Goal: Task Accomplishment & Management: Manage account settings

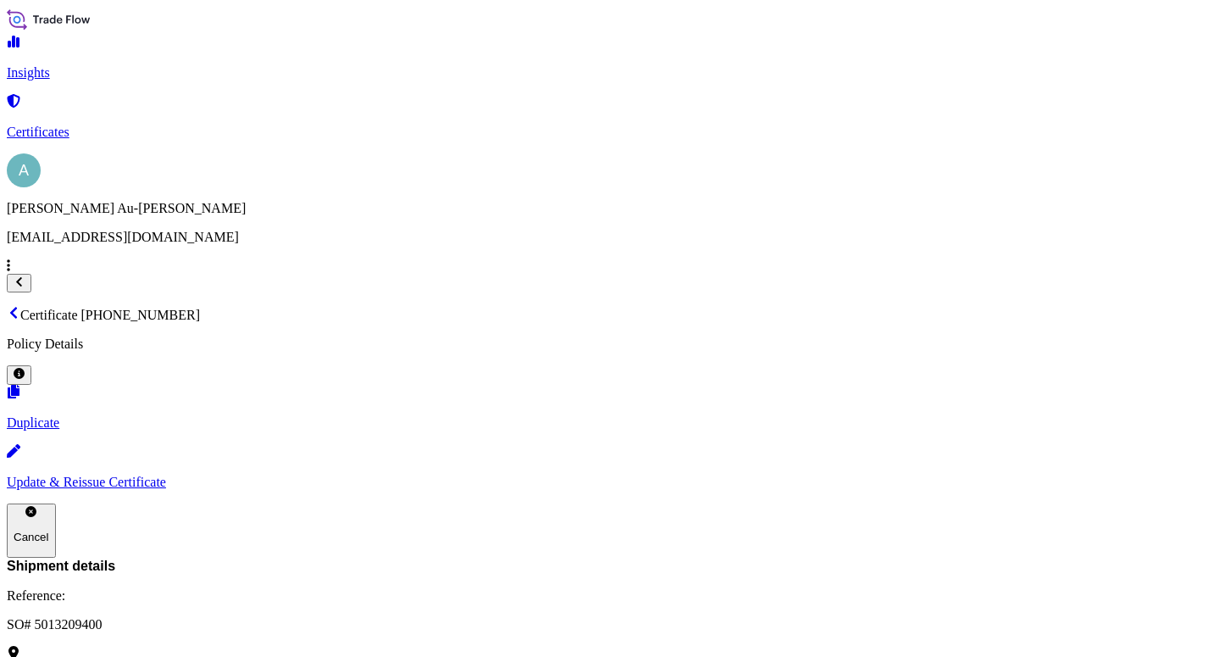
scroll to position [486, 0]
click at [78, 125] on p "Certificates" at bounding box center [610, 132] width 1207 height 15
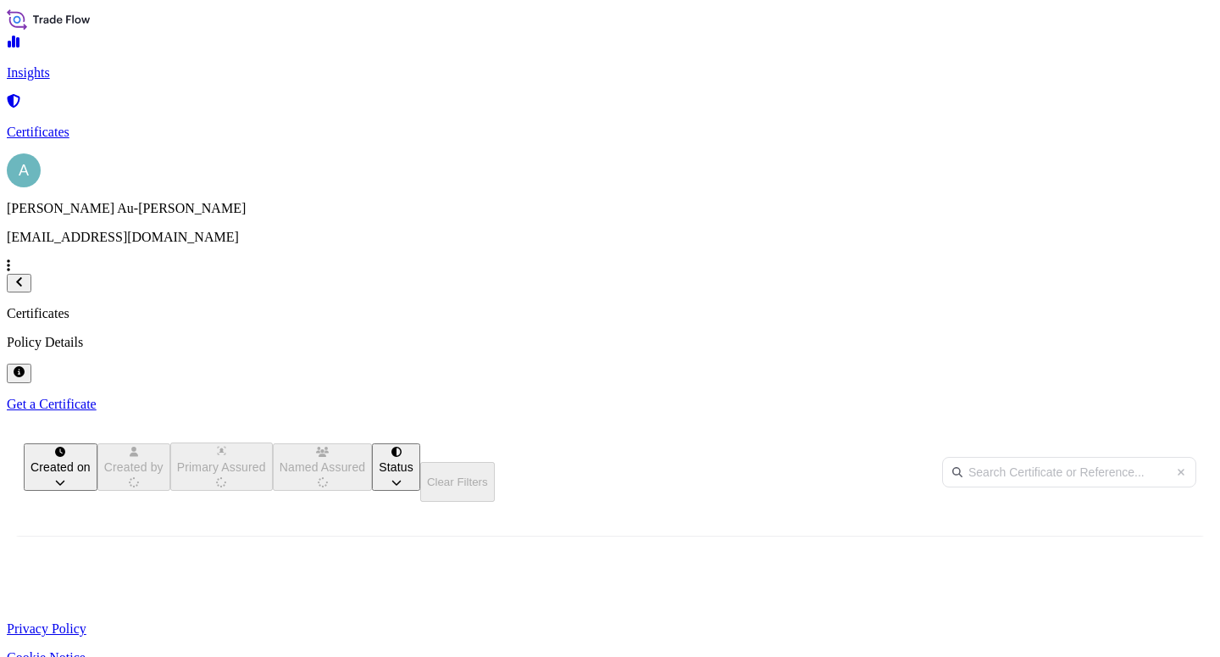
scroll to position [326, 935]
click at [942, 457] on input "text" at bounding box center [1069, 472] width 254 height 31
type input "7"
type input "1711-1"
click at [554, 616] on span "SO# 5013231108" at bounding box center [507, 624] width 93 height 17
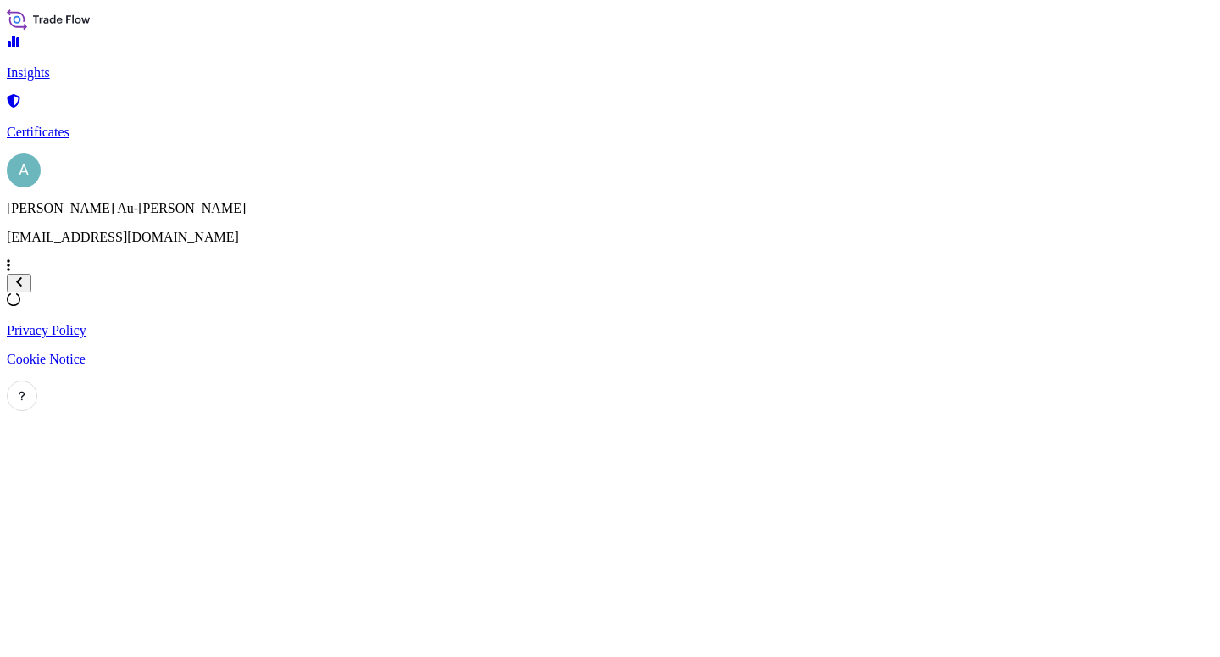
click at [92, 125] on p "Certificates" at bounding box center [610, 132] width 1207 height 15
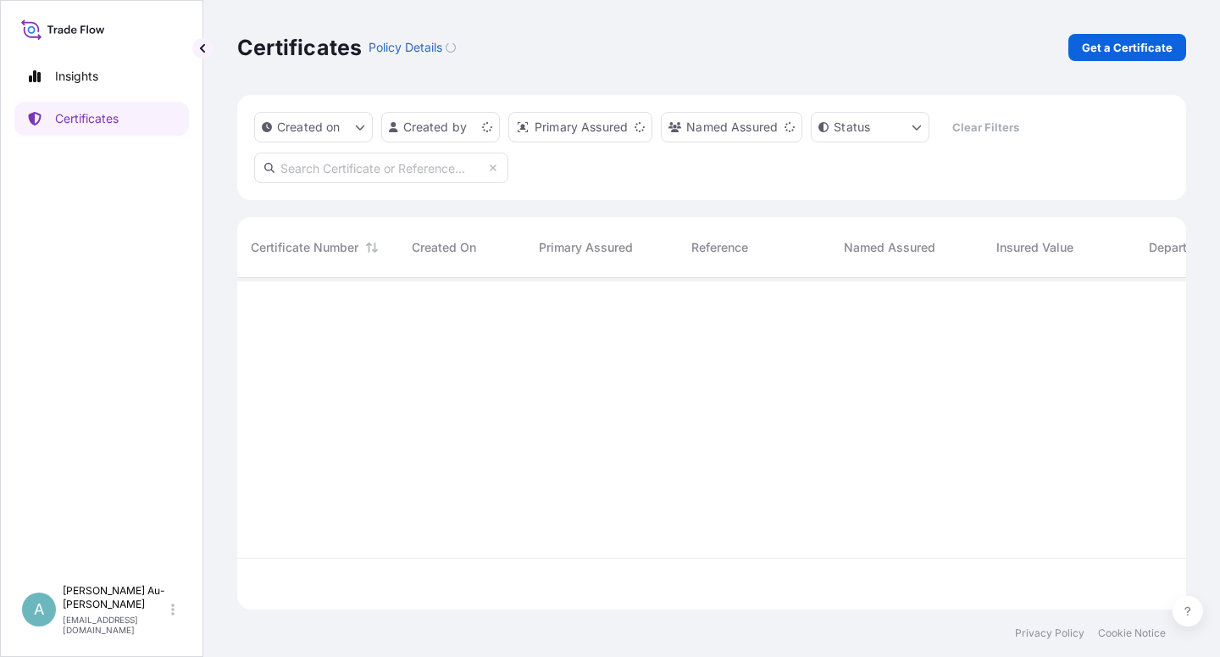
scroll to position [326, 935]
click at [363, 175] on input "text" at bounding box center [381, 168] width 254 height 31
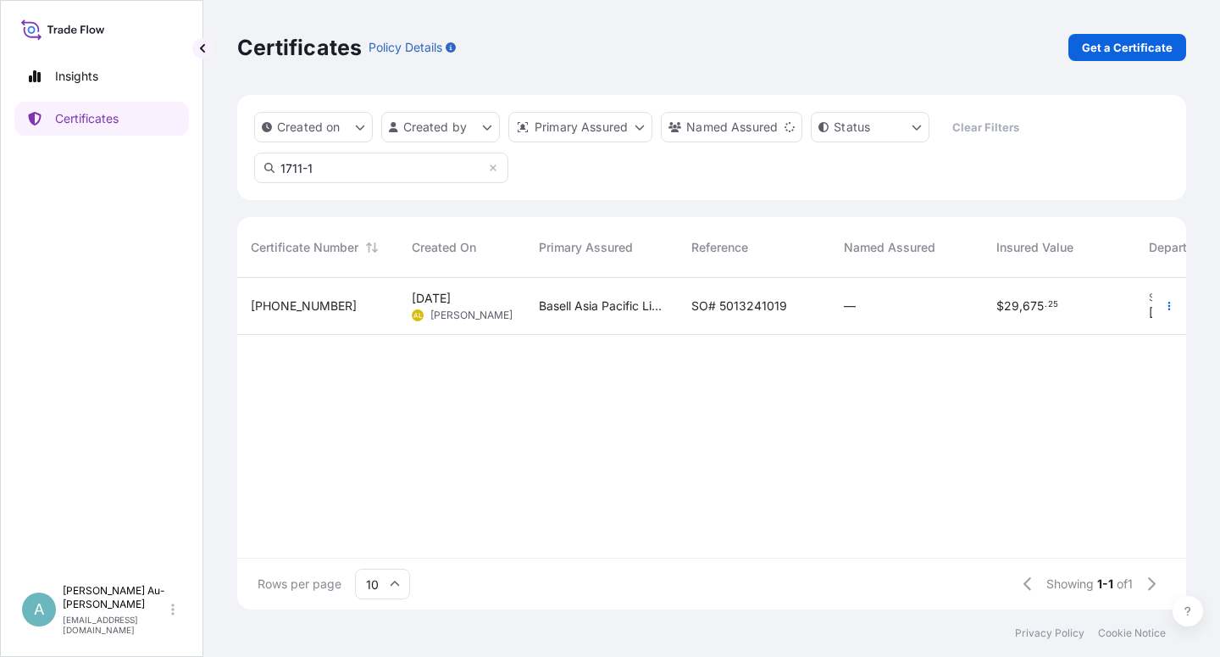
type input "1711-1"
click at [670, 315] on div "Basell Asia Pacific Limited" at bounding box center [601, 306] width 153 height 57
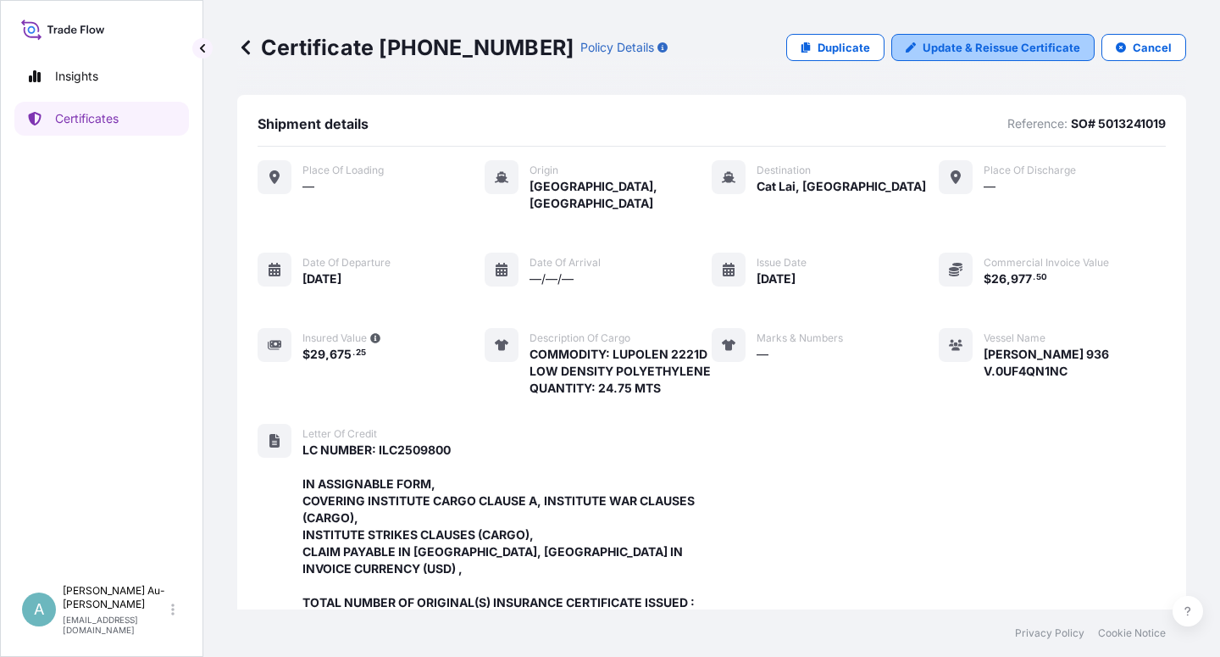
click at [996, 47] on p "Update & Reissue Certificate" at bounding box center [1002, 47] width 158 height 17
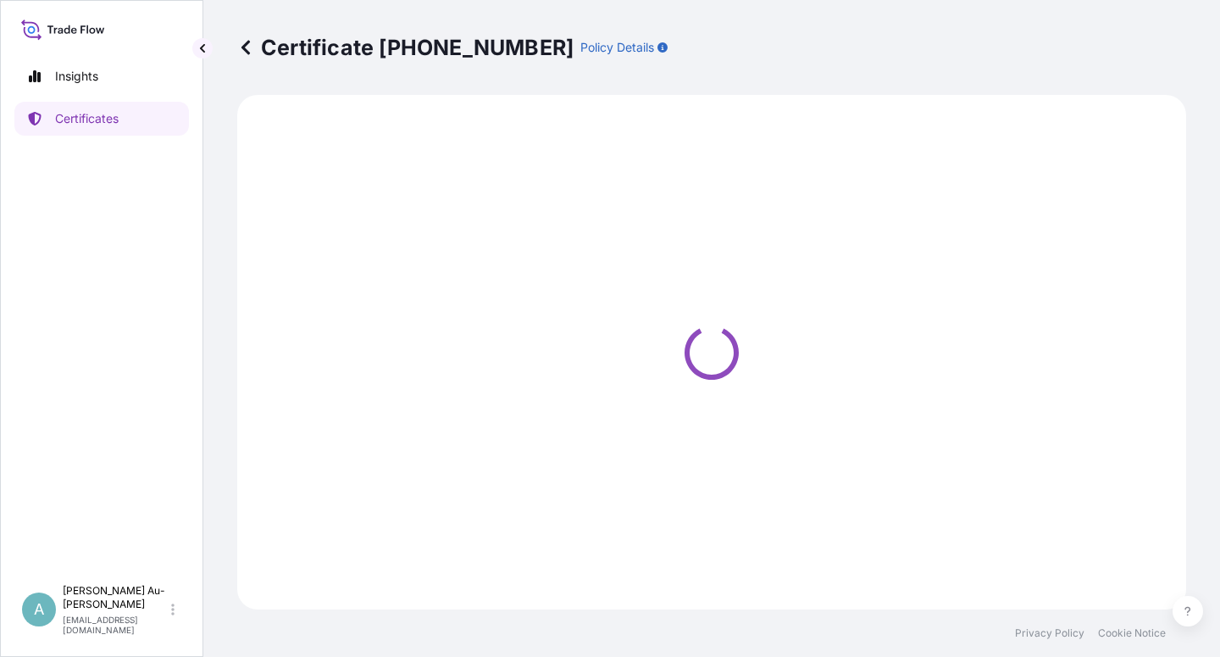
select select "Sea"
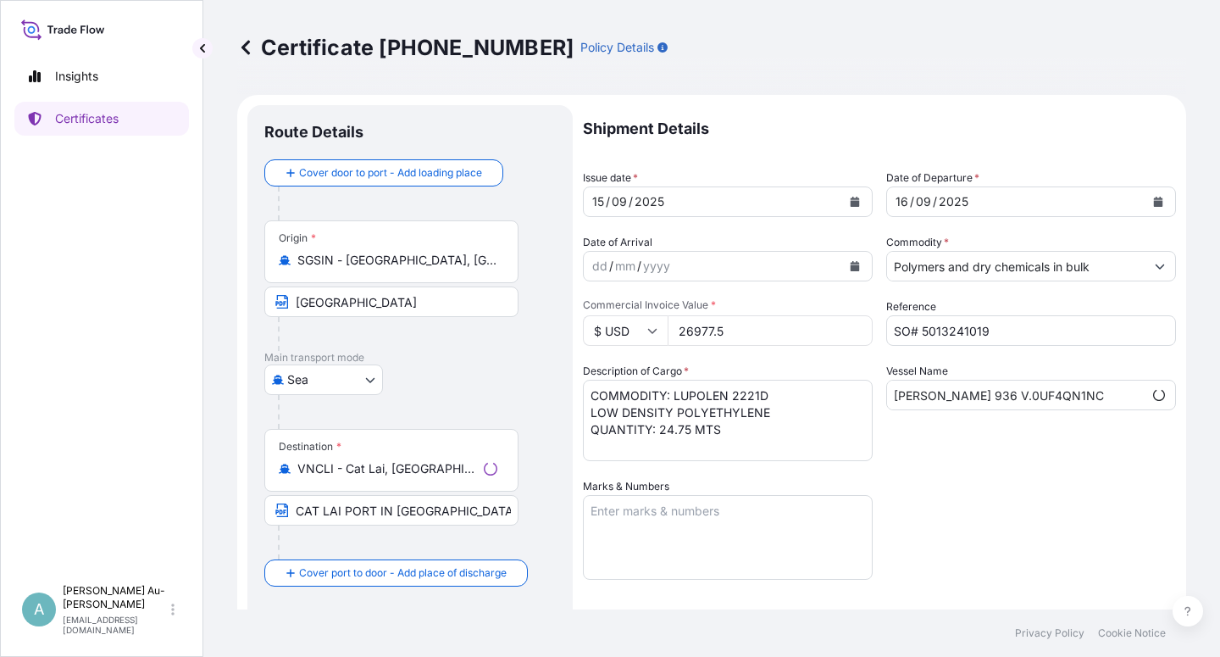
select select "32034"
click at [853, 203] on button "Calendar" at bounding box center [855, 201] width 27 height 27
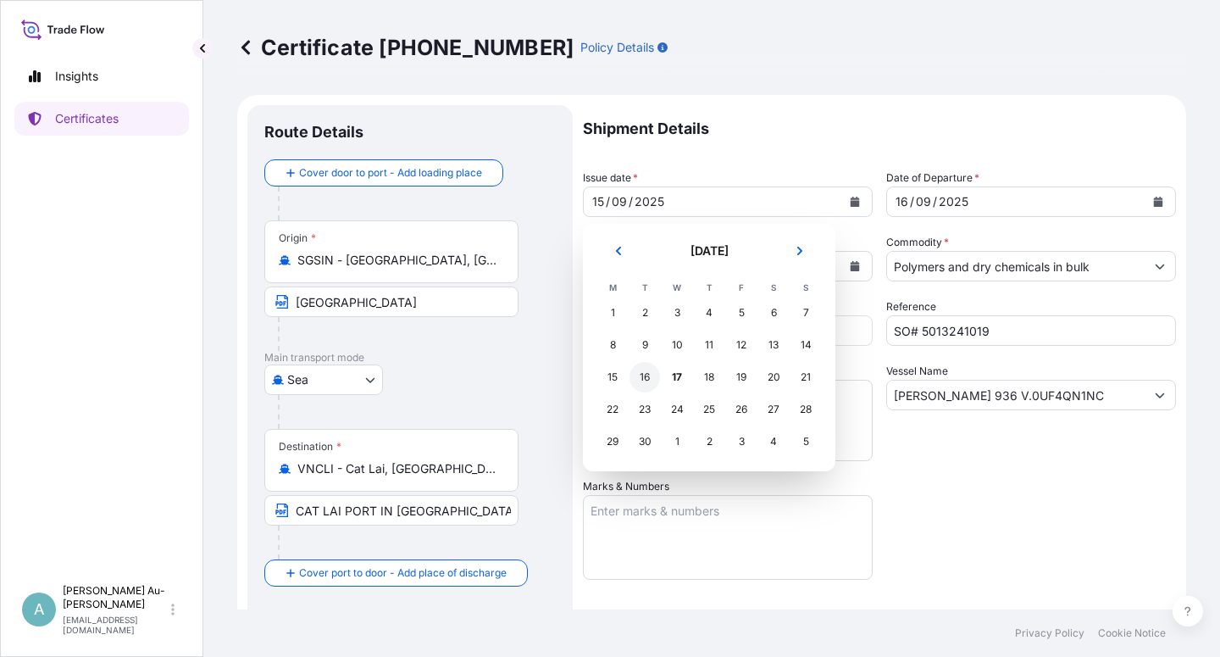
click at [648, 381] on div "16" at bounding box center [645, 377] width 31 height 31
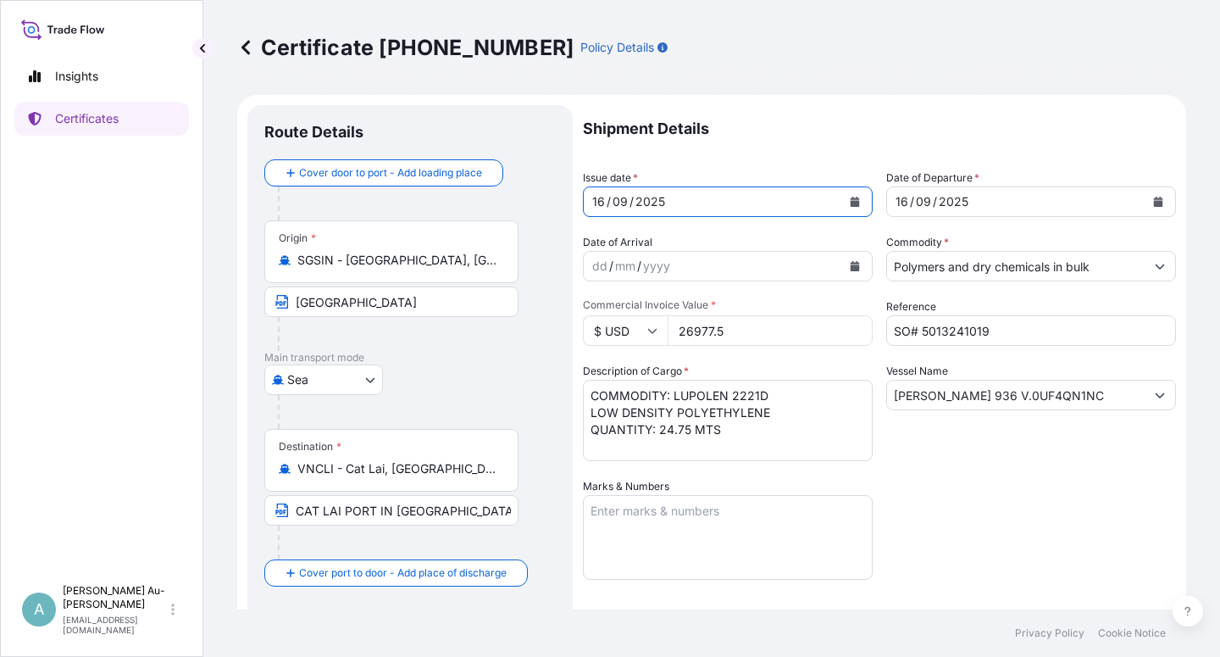
click at [1130, 207] on div "[DATE]" at bounding box center [1016, 201] width 258 height 31
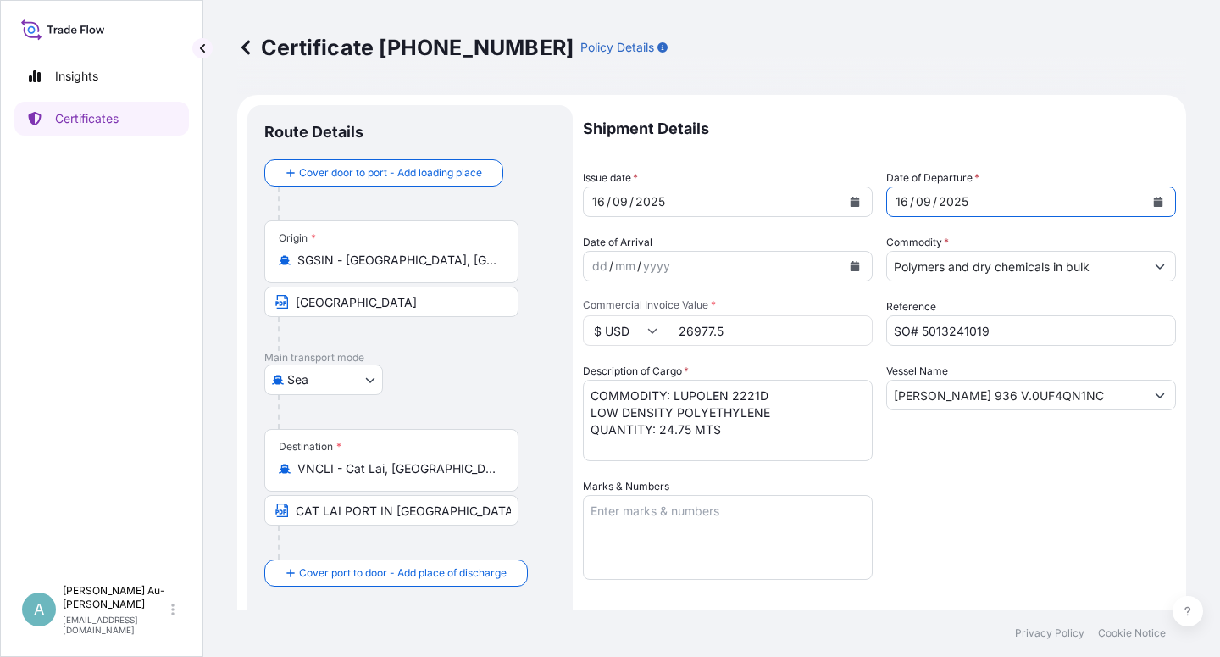
click at [1154, 201] on icon "Calendar" at bounding box center [1158, 202] width 9 height 10
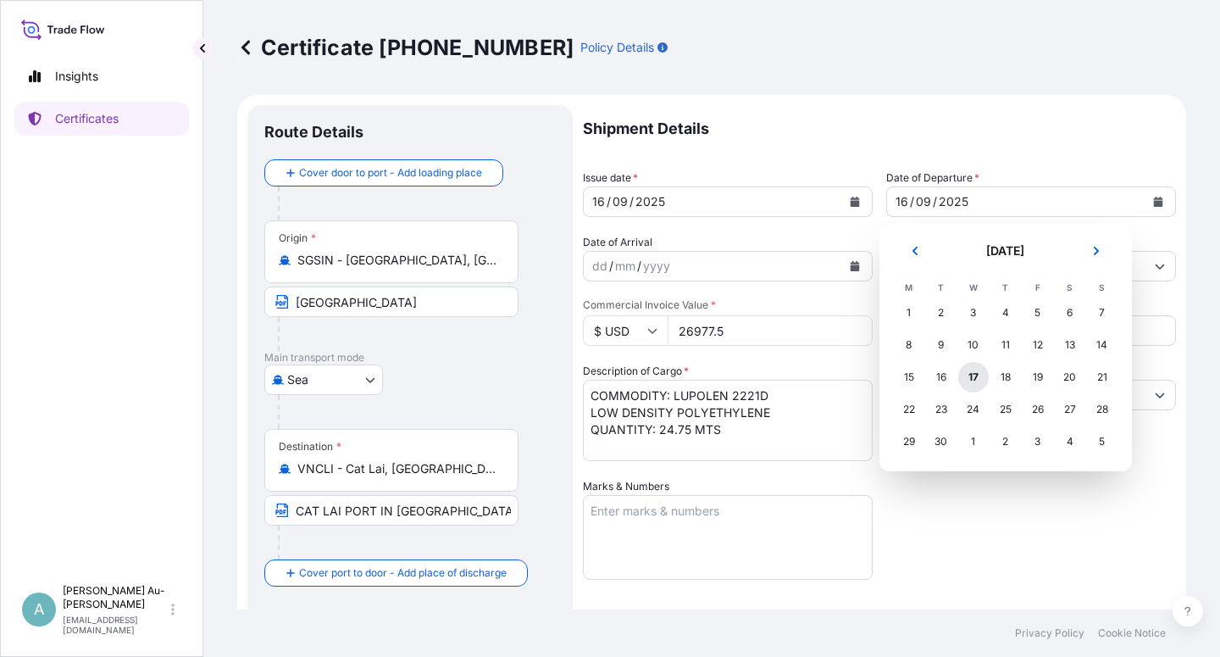
click at [976, 383] on div "17" at bounding box center [974, 377] width 31 height 31
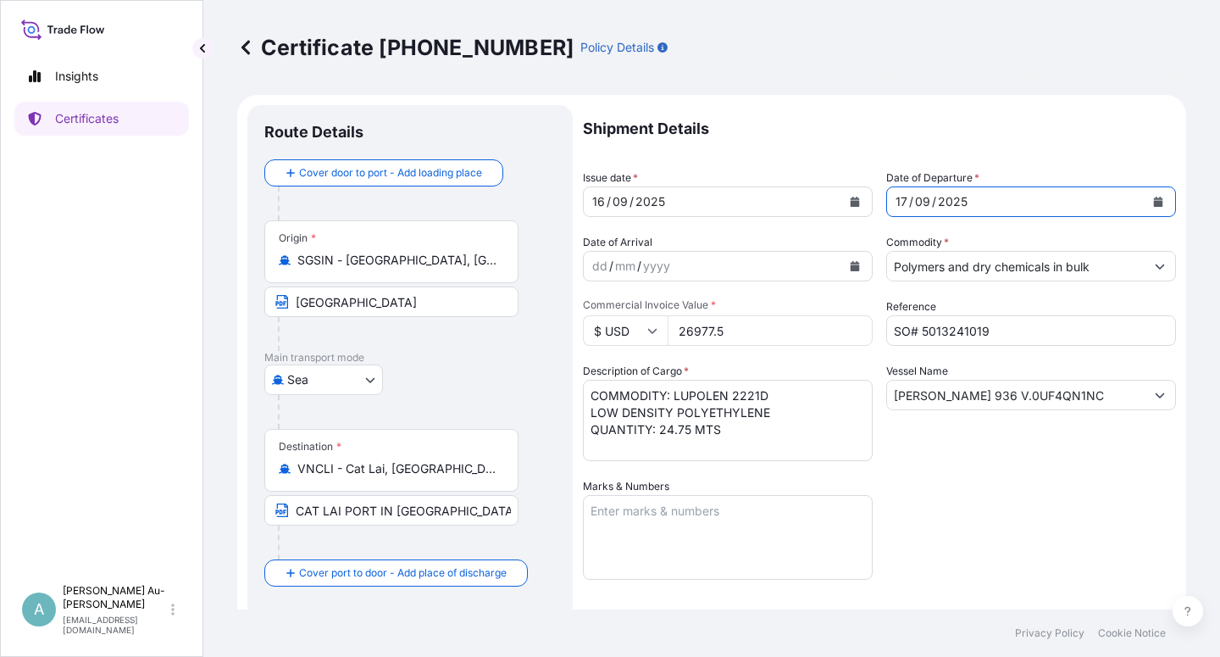
drag, startPoint x: 1021, startPoint y: 523, endPoint x: 1048, endPoint y: 500, distance: 34.8
click at [1025, 520] on div "Shipment Details Issue date * [DATE] Date of Departure * [DATE] Date of Arrival…" at bounding box center [879, 541] width 593 height 872
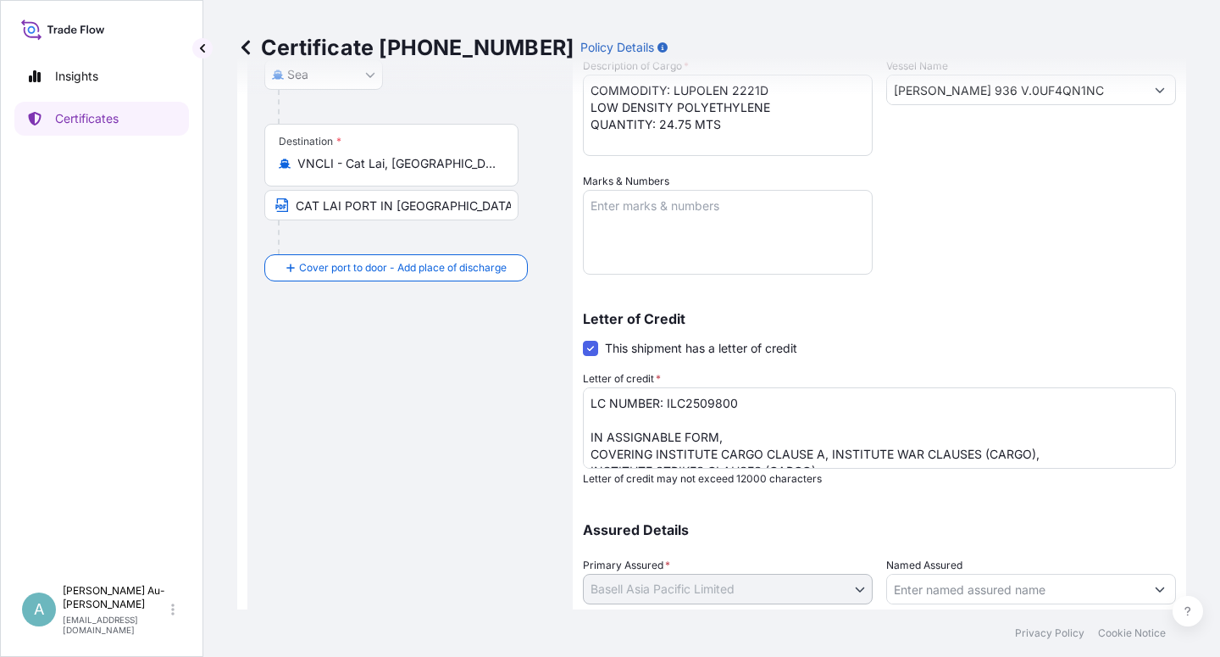
scroll to position [415, 0]
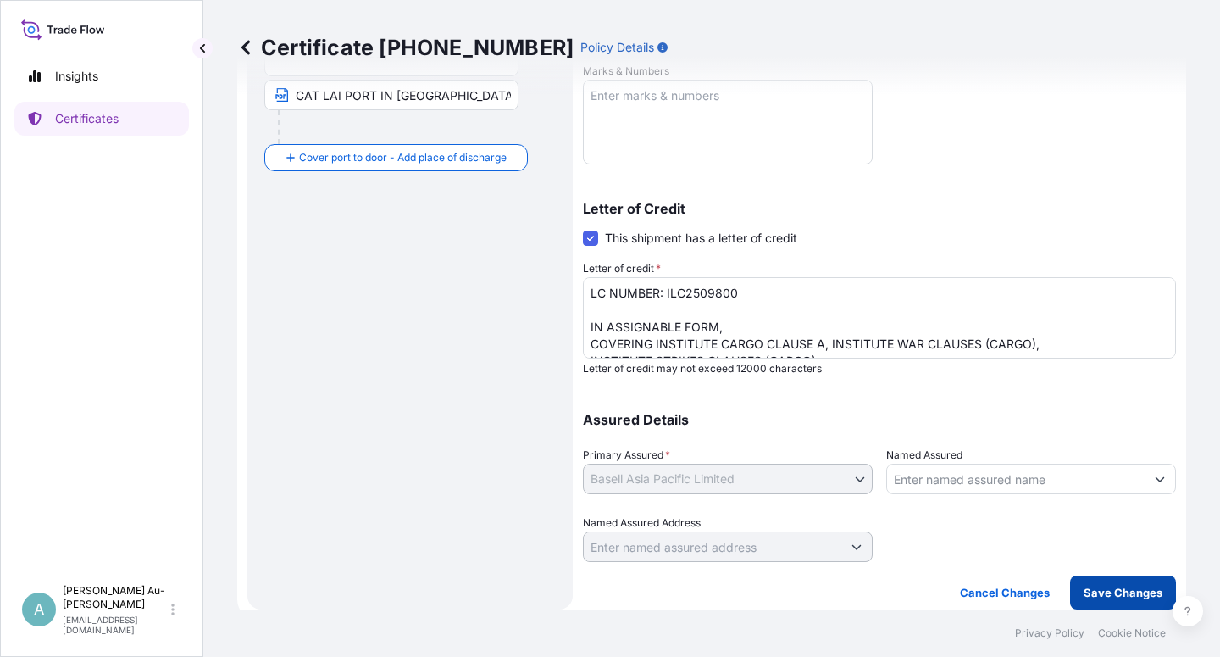
click at [1100, 598] on p "Save Changes" at bounding box center [1123, 592] width 79 height 17
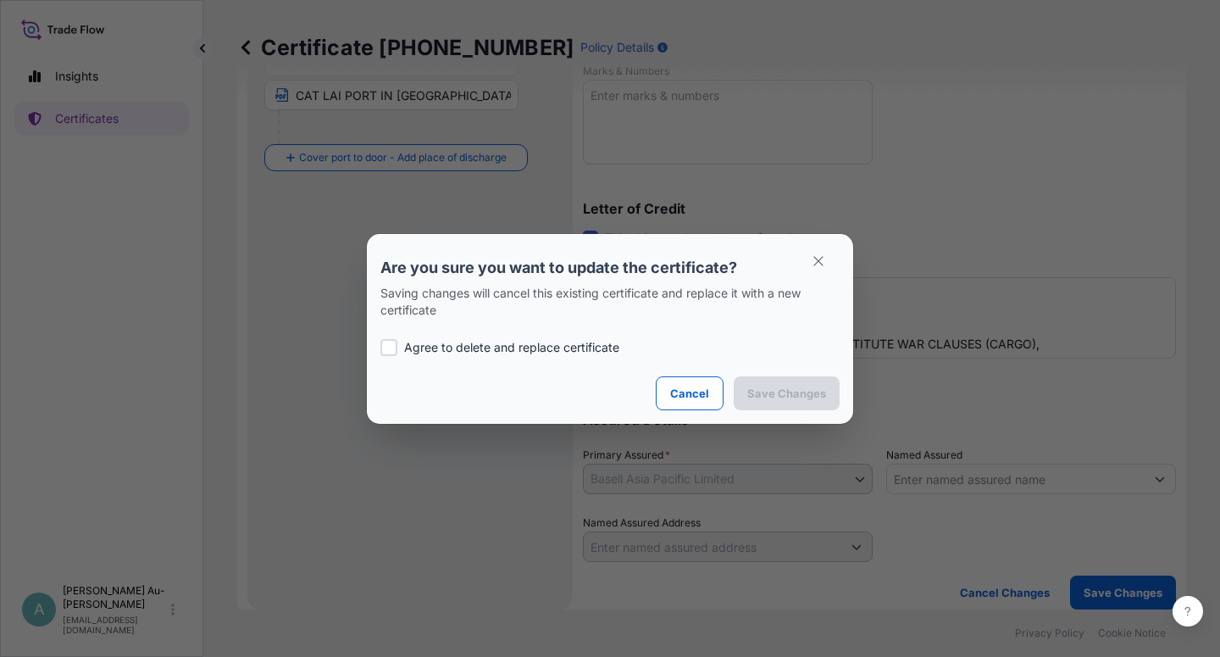
click at [481, 346] on p "Agree to delete and replace certificate" at bounding box center [511, 347] width 215 height 17
checkbox input "true"
click at [776, 398] on p "Save Changes" at bounding box center [787, 393] width 79 height 17
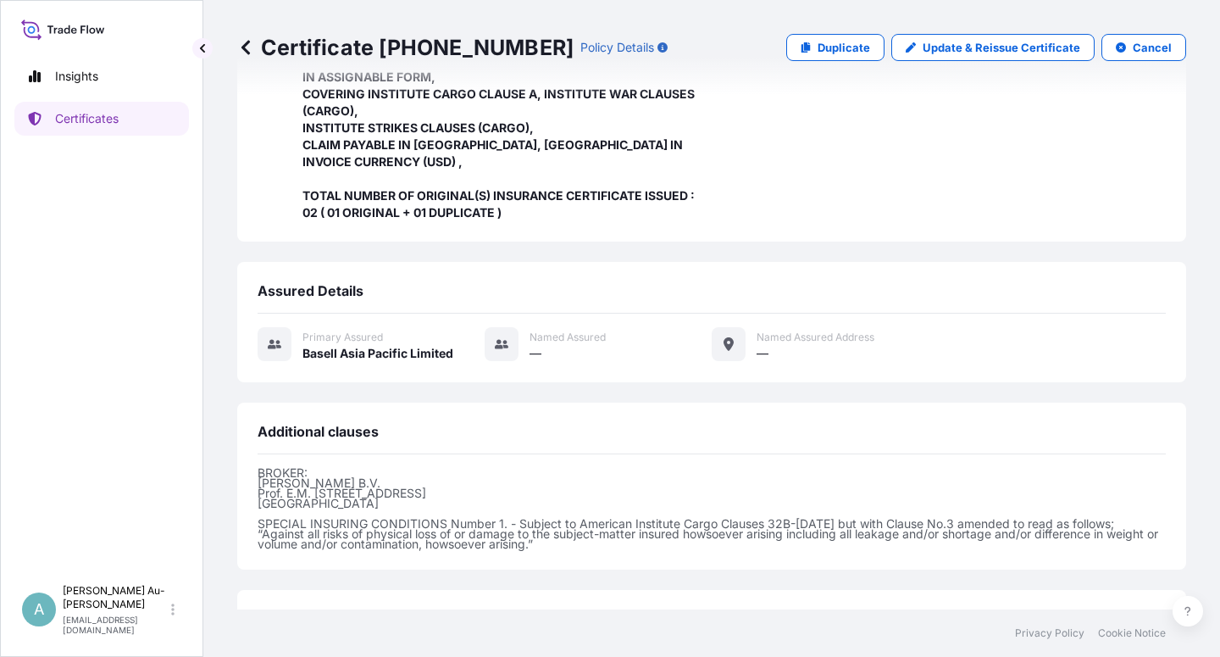
scroll to position [554, 0]
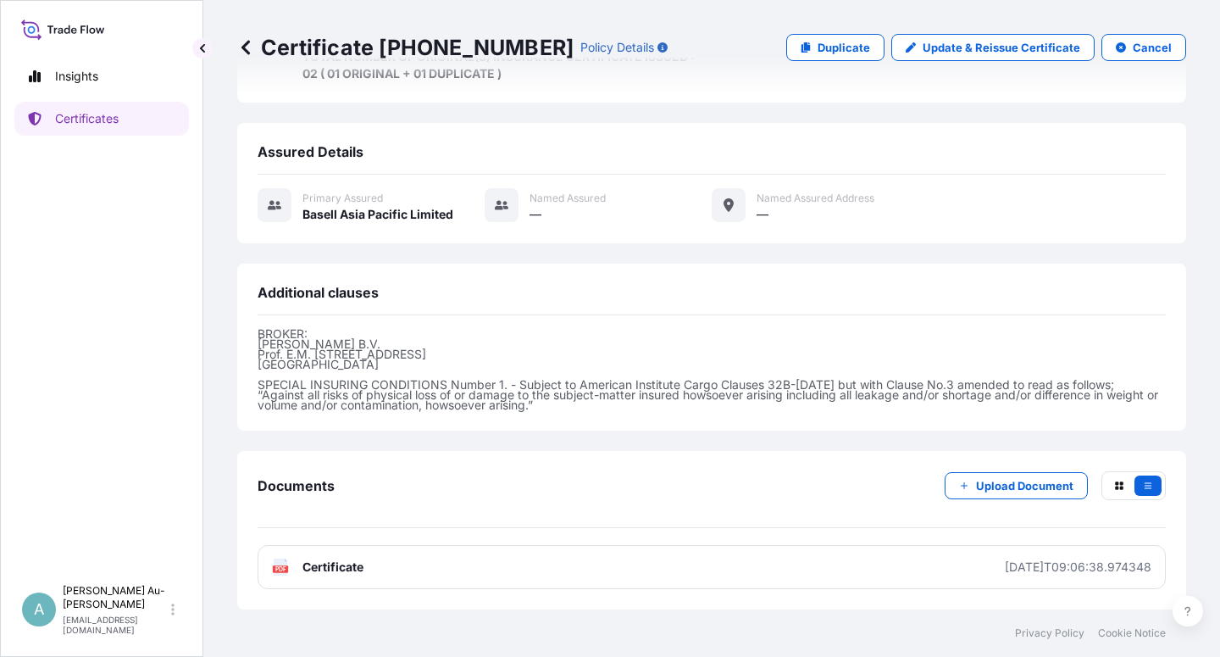
click at [550, 564] on link "PDF Certificate [DATE]T09:06:38.974348" at bounding box center [712, 567] width 909 height 44
click at [114, 125] on p "Certificates" at bounding box center [87, 118] width 64 height 17
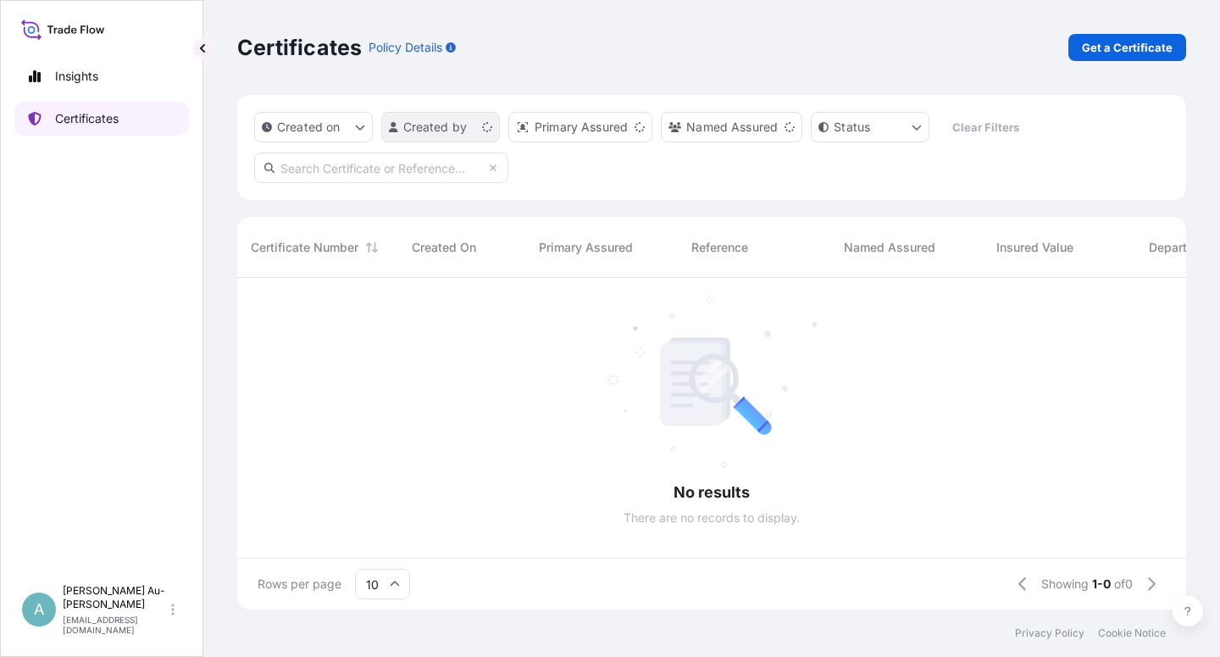
scroll to position [326, 935]
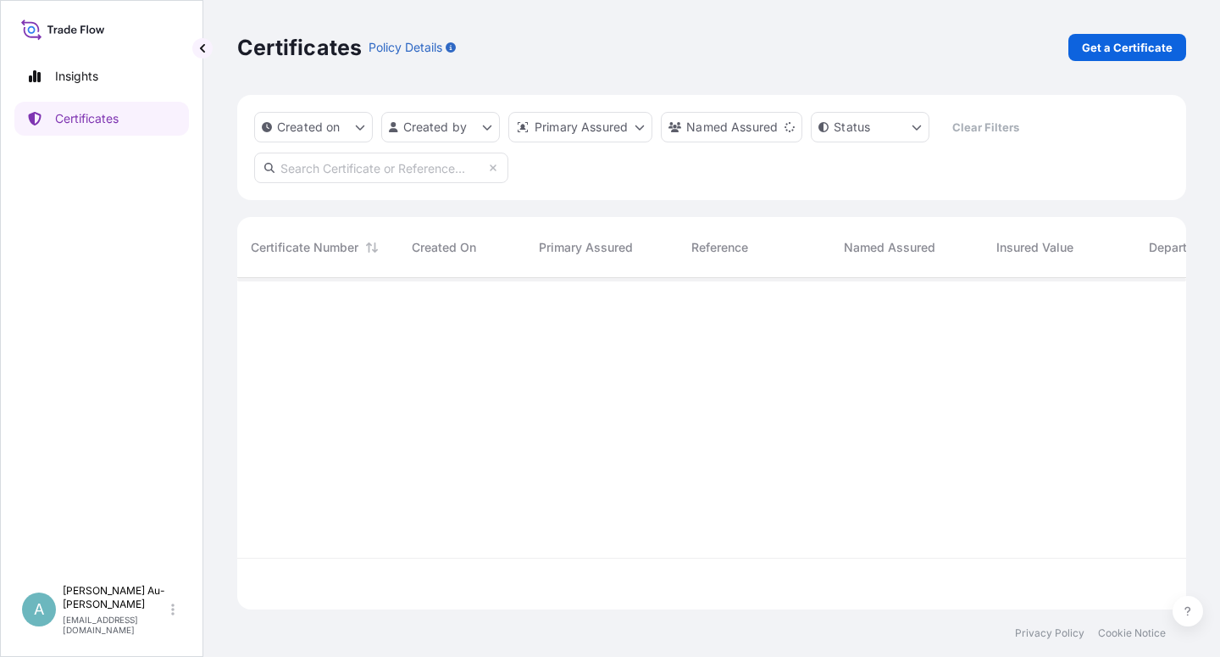
click at [414, 175] on input "text" at bounding box center [381, 168] width 254 height 31
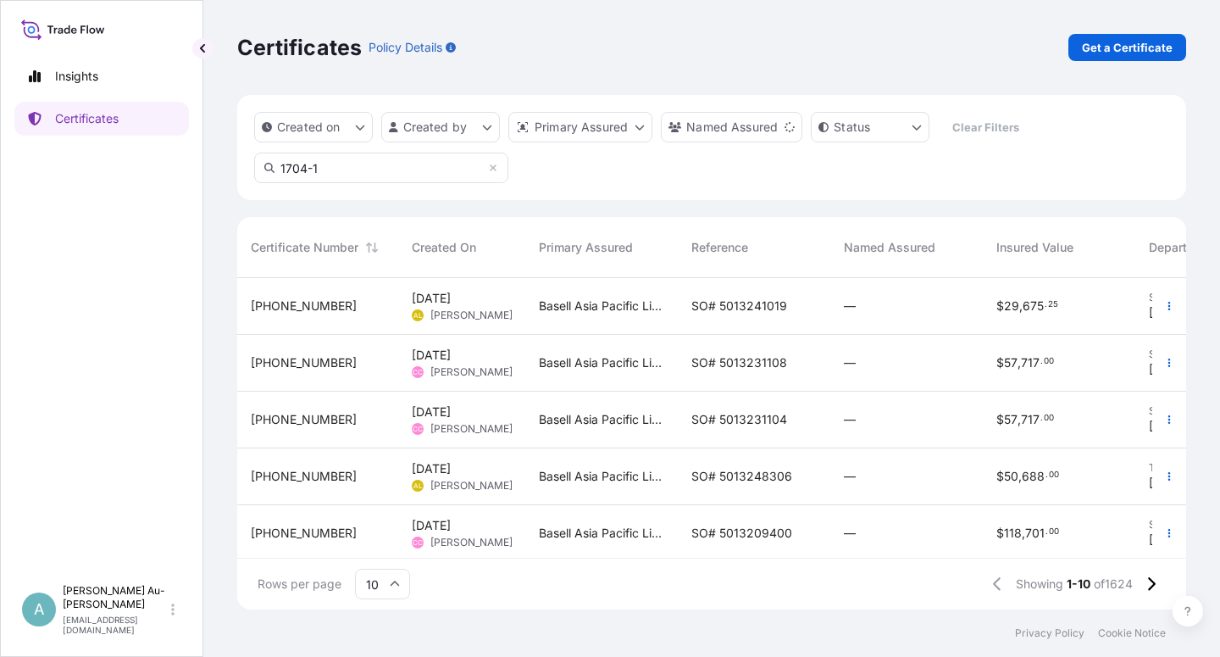
type input "1704-1"
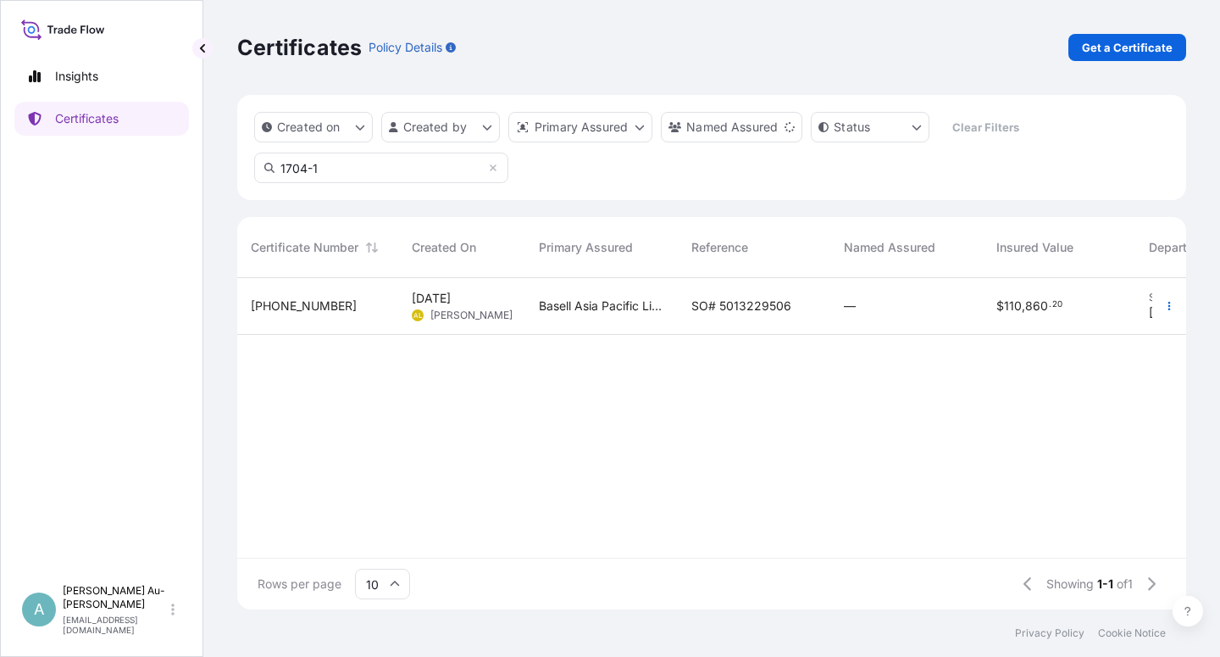
click at [733, 316] on div "SO# 5013229506" at bounding box center [754, 306] width 153 height 57
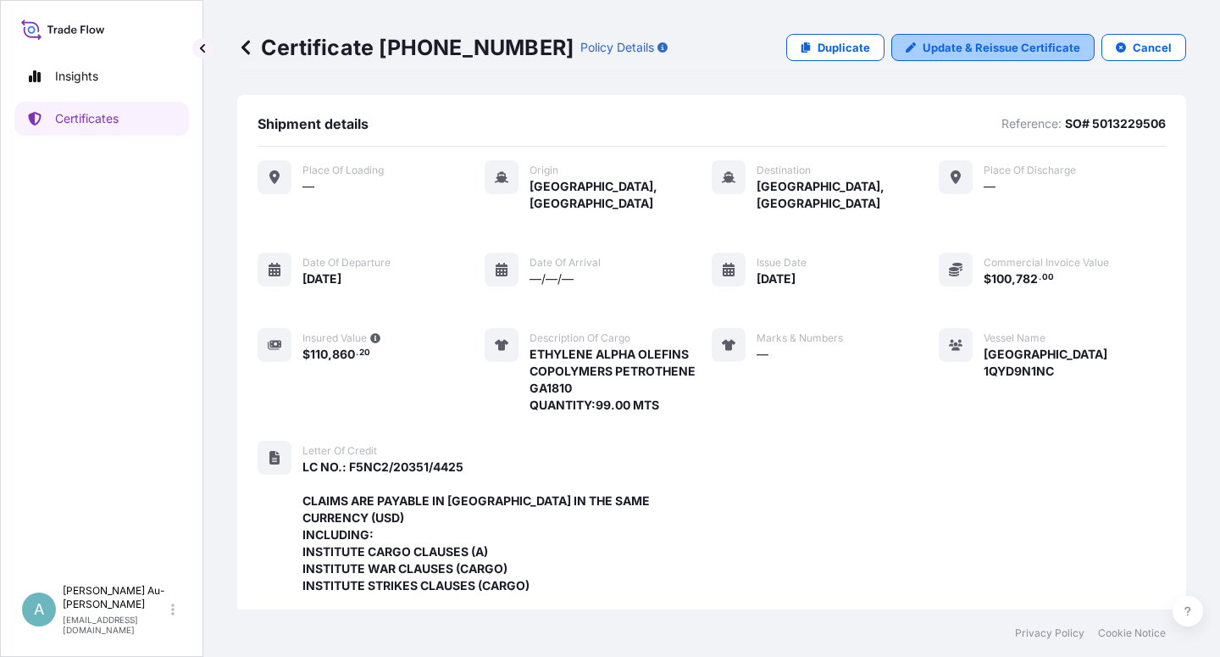
click at [959, 47] on p "Update & Reissue Certificate" at bounding box center [1002, 47] width 158 height 17
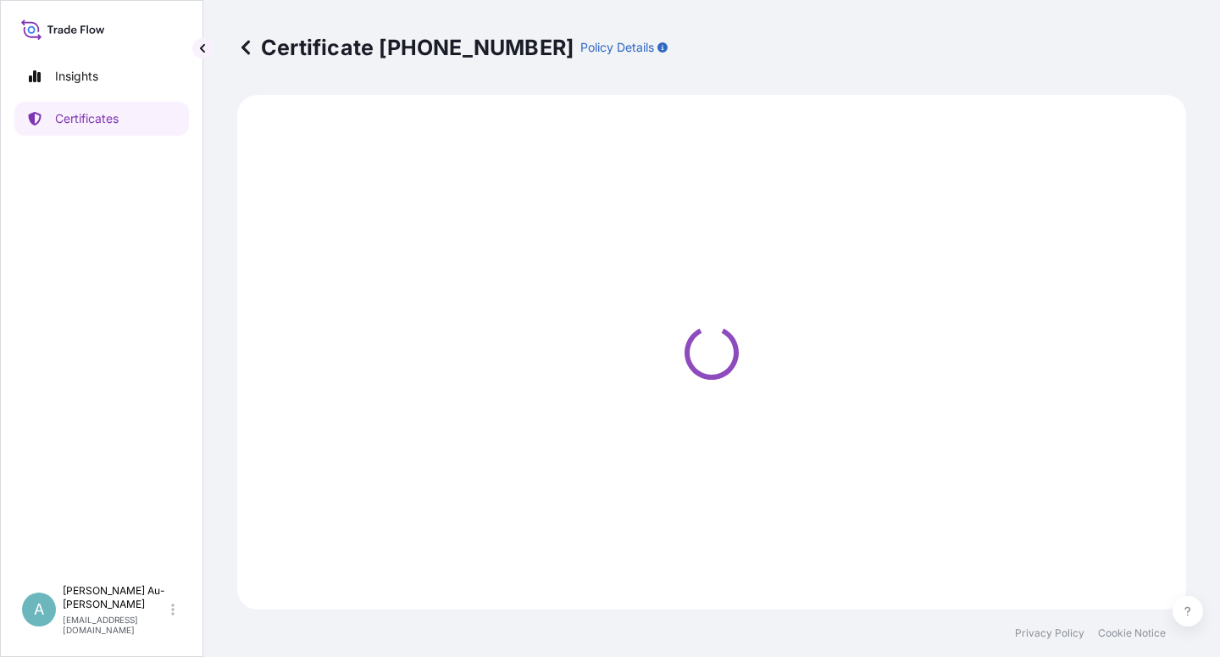
select select "Sea"
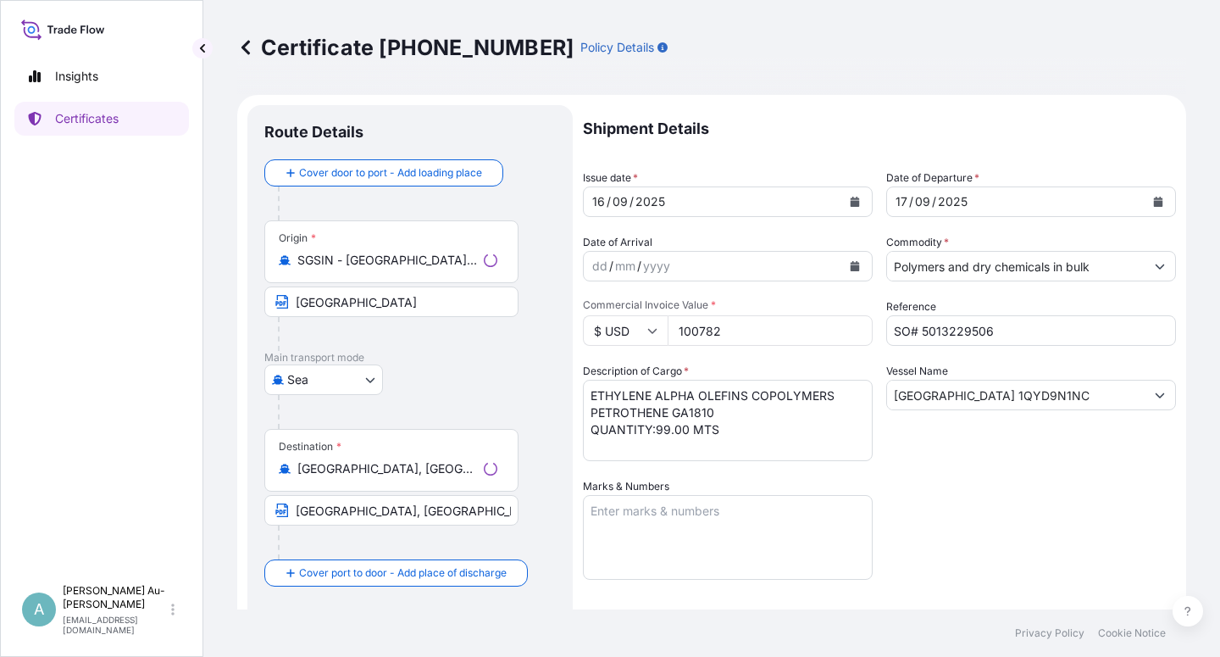
select select "32034"
click at [296, 511] on input "[GEOGRAPHIC_DATA], [GEOGRAPHIC_DATA]" at bounding box center [391, 510] width 254 height 31
type input "[GEOGRAPHIC_DATA], [GEOGRAPHIC_DATA] VIA PORT OF DISCHARGE: [GEOGRAPHIC_DATA], …"
click at [959, 504] on div "Shipment Details Issue date * [DATE] Date of Departure * [DATE] Date of Arrival…" at bounding box center [879, 541] width 593 height 872
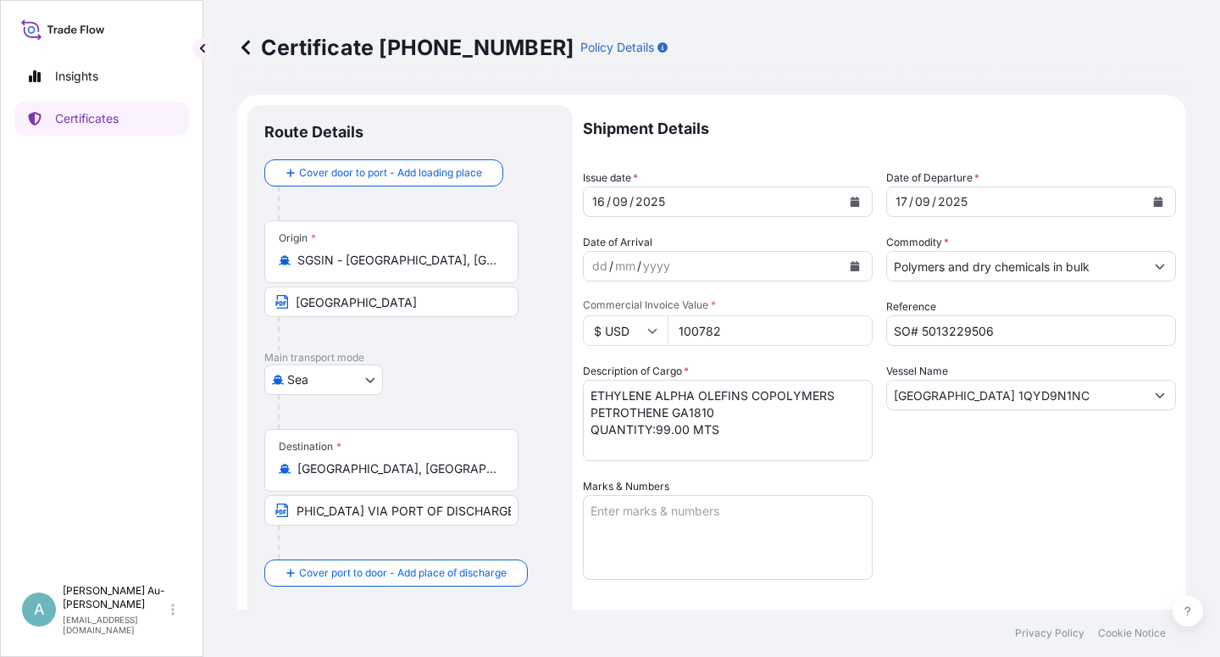
click at [852, 206] on icon "Calendar" at bounding box center [855, 202] width 9 height 10
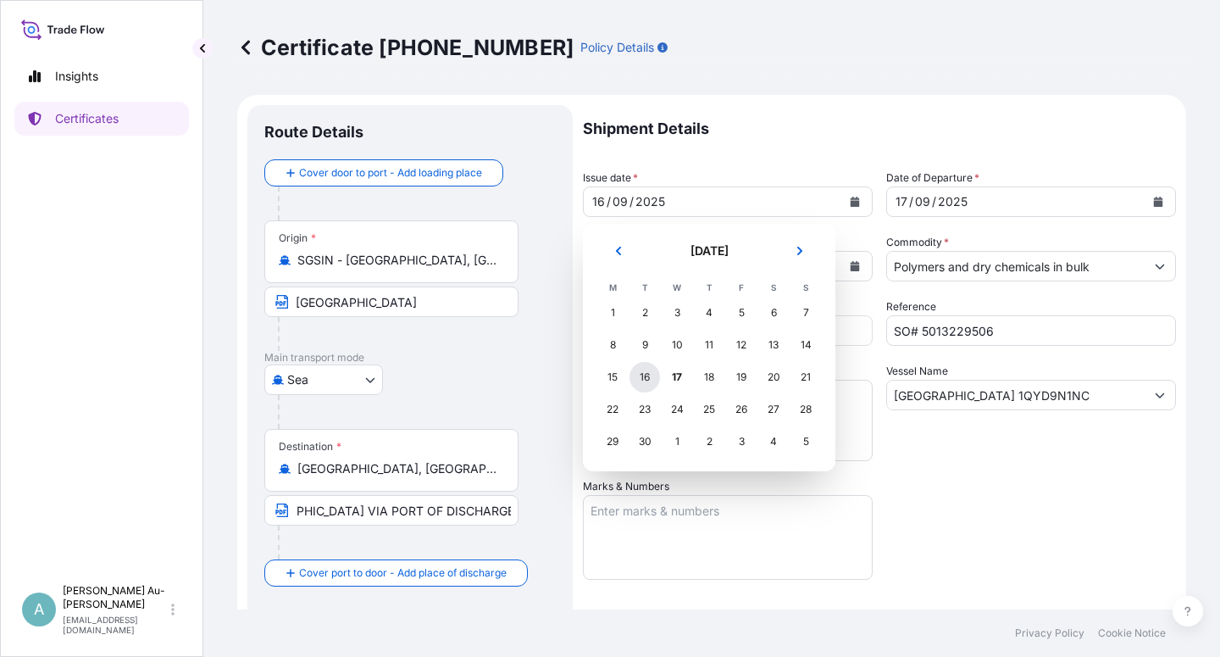
click at [641, 381] on div "16" at bounding box center [645, 377] width 31 height 31
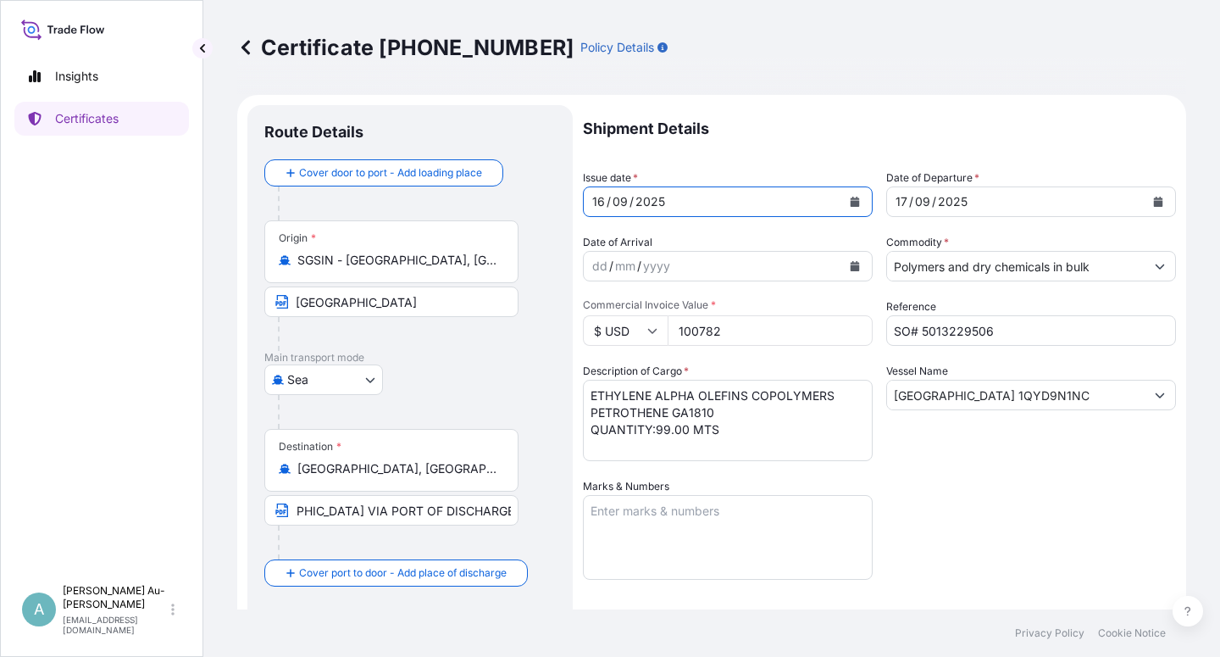
click at [1078, 527] on div "Shipment Details Issue date * [DATE] Date of Departure * [DATE] Date of Arrival…" at bounding box center [879, 541] width 593 height 872
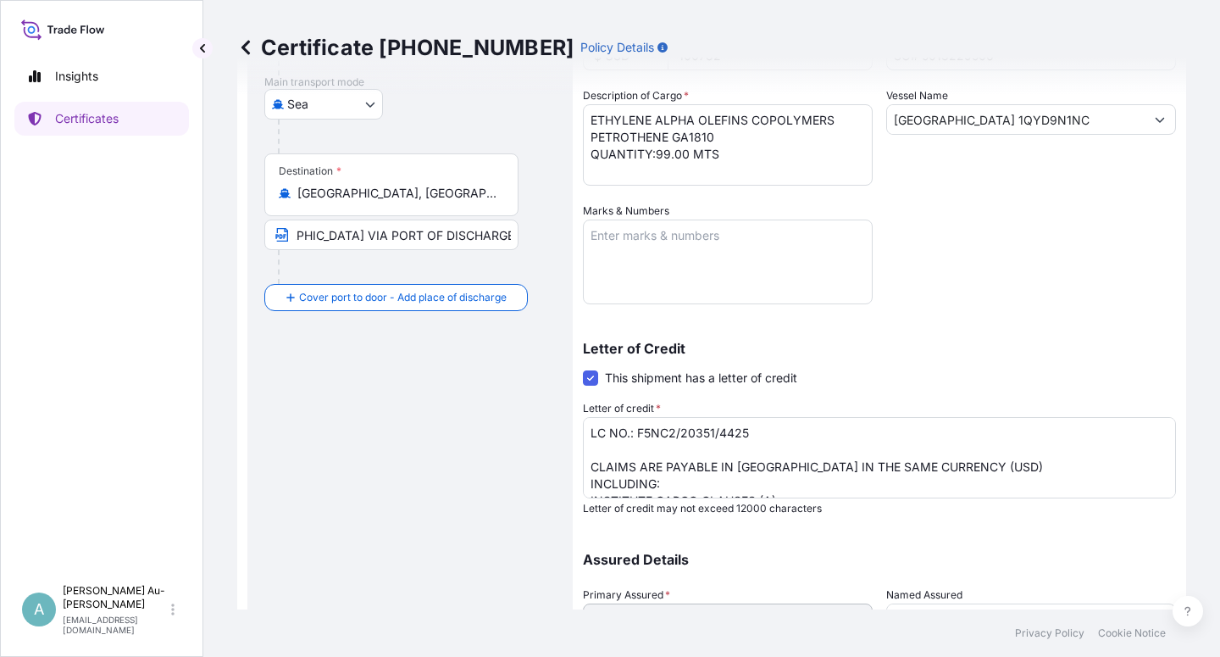
scroll to position [212, 0]
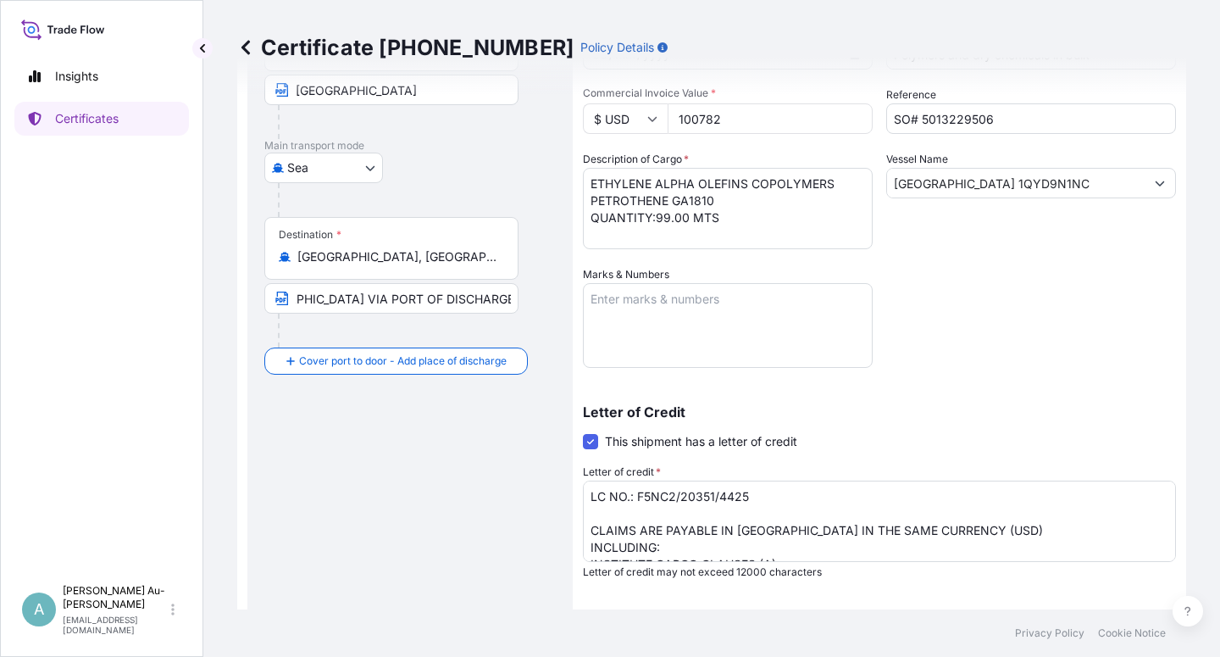
click at [750, 186] on textarea "ETHYLENE ALPHA OLEFINS COPOLYMERS PETROTHENE GA1810 QUANTITY:99.00 MTS" at bounding box center [728, 208] width 290 height 81
click at [757, 202] on textarea "ETHYLENE ALPHA OLEFINS COPOLYMERS PETROTHENE GA1810 QUANTITY:99.00 MTS" at bounding box center [728, 208] width 290 height 81
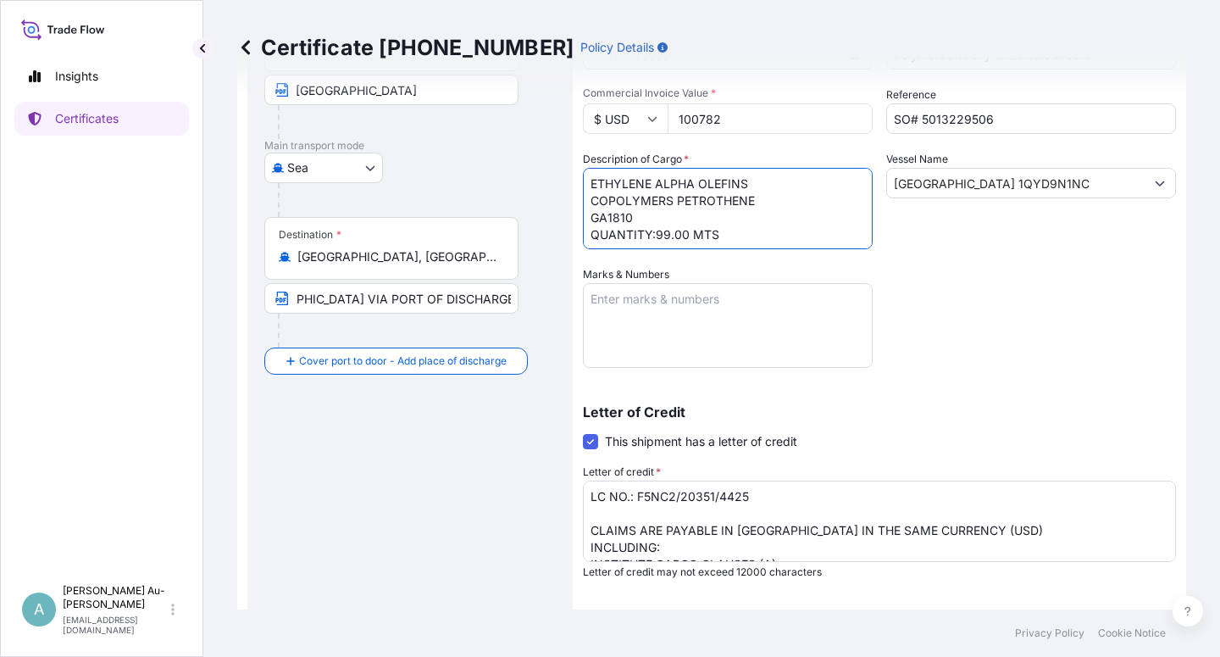
type textarea "ETHYLENE ALPHA OLEFINS COPOLYMERS PETROTHENE GA1810 QUANTITY:99.00 MTS"
click at [1025, 354] on div "Shipment Details Issue date * [DATE] Date of Departure * [DATE] Date of Arrival…" at bounding box center [879, 329] width 593 height 872
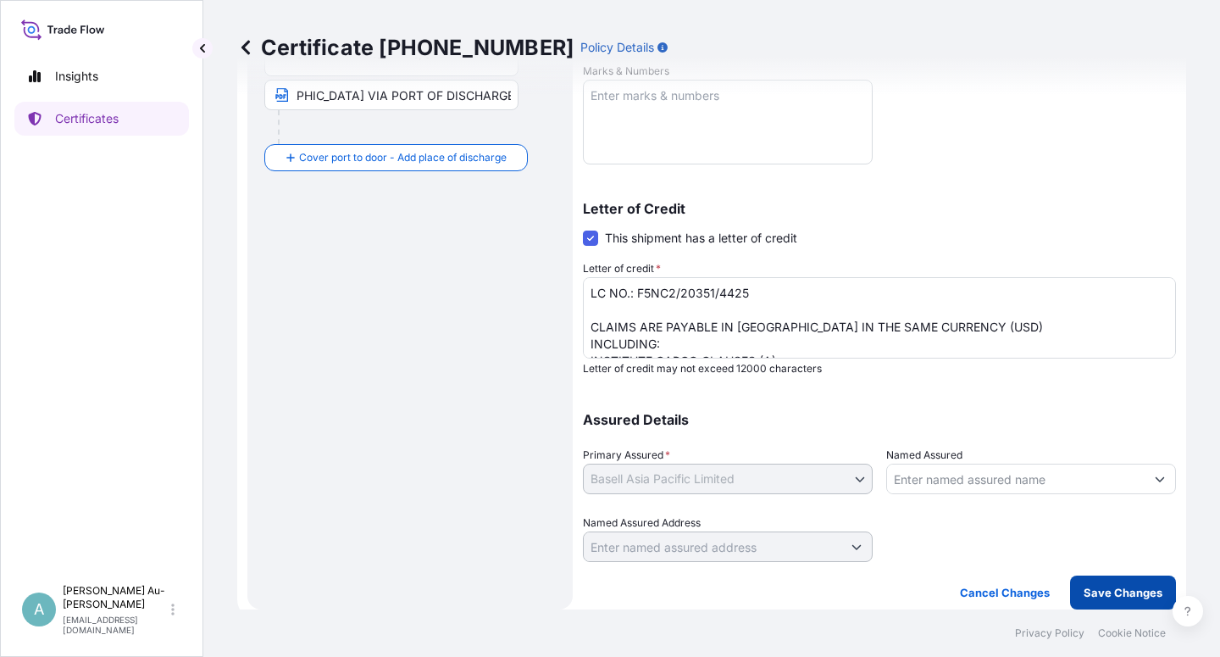
click at [1131, 594] on p "Save Changes" at bounding box center [1123, 592] width 79 height 17
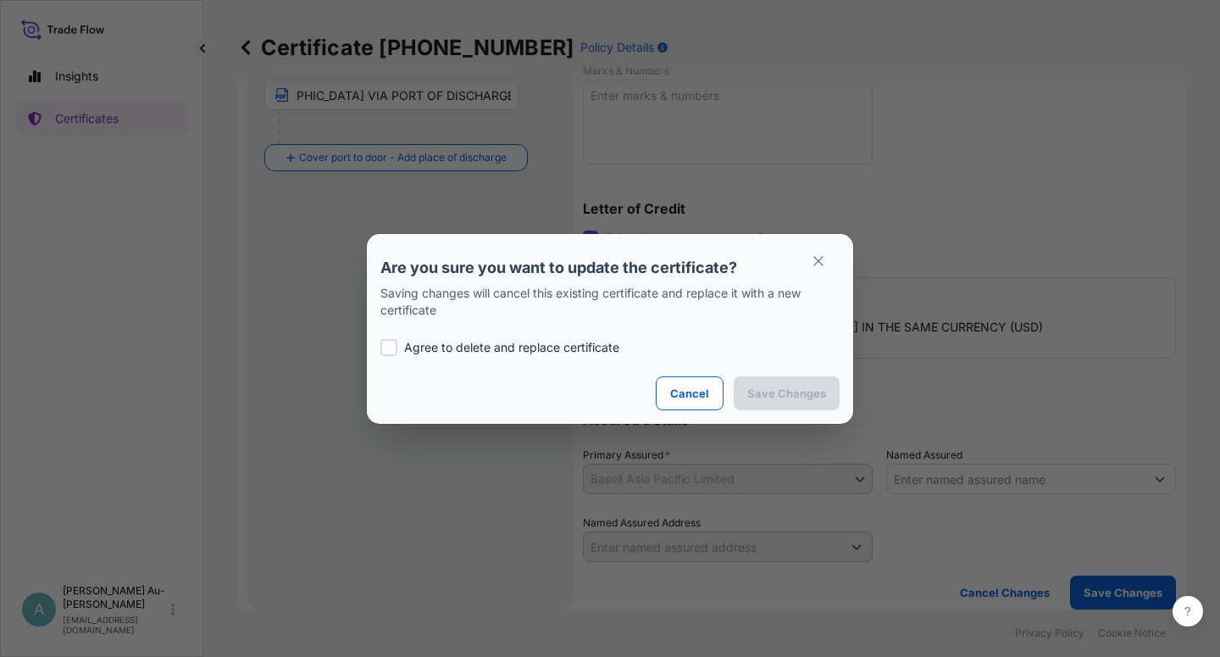
click at [485, 351] on p "Agree to delete and replace certificate" at bounding box center [511, 347] width 215 height 17
checkbox input "true"
click at [758, 393] on p "Save Changes" at bounding box center [787, 393] width 79 height 17
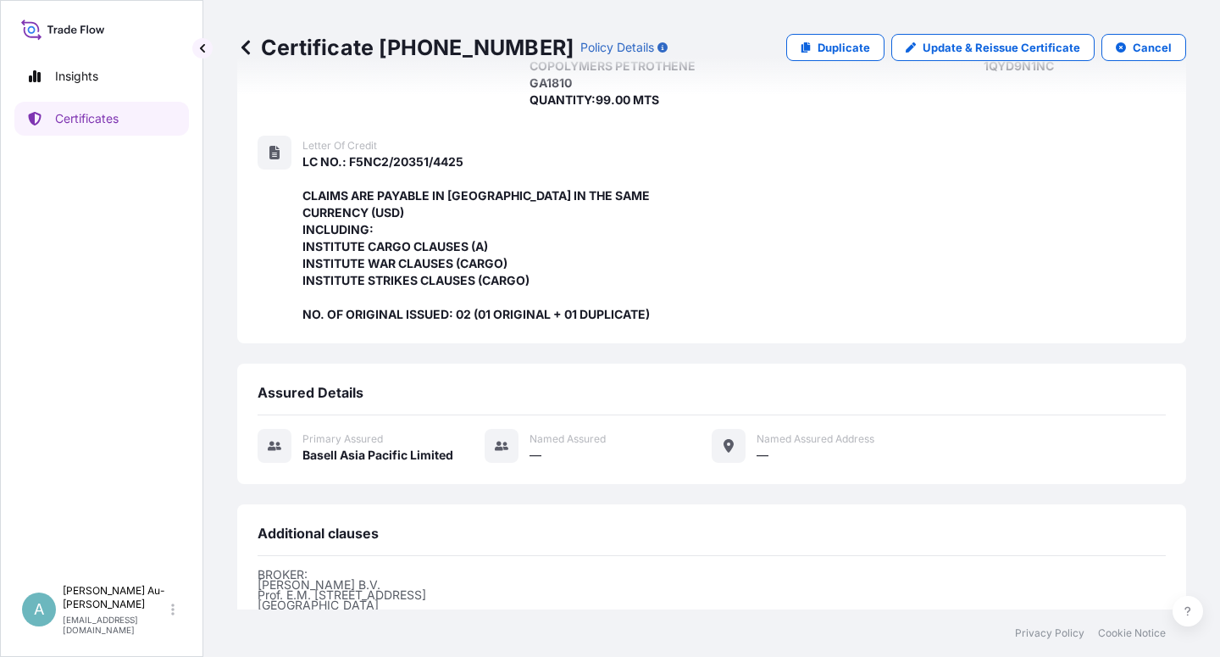
scroll to position [520, 0]
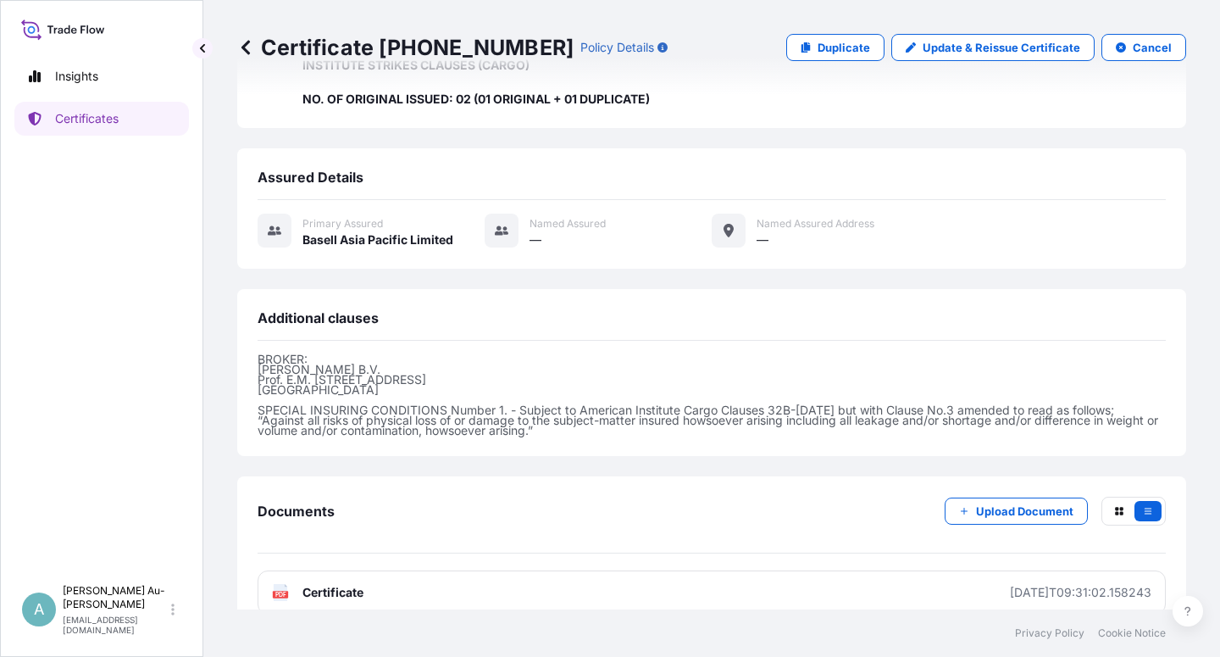
click at [366, 575] on link "PDF Certificate [DATE]T09:31:02.158243" at bounding box center [712, 592] width 909 height 44
